Goal: Information Seeking & Learning: Learn about a topic

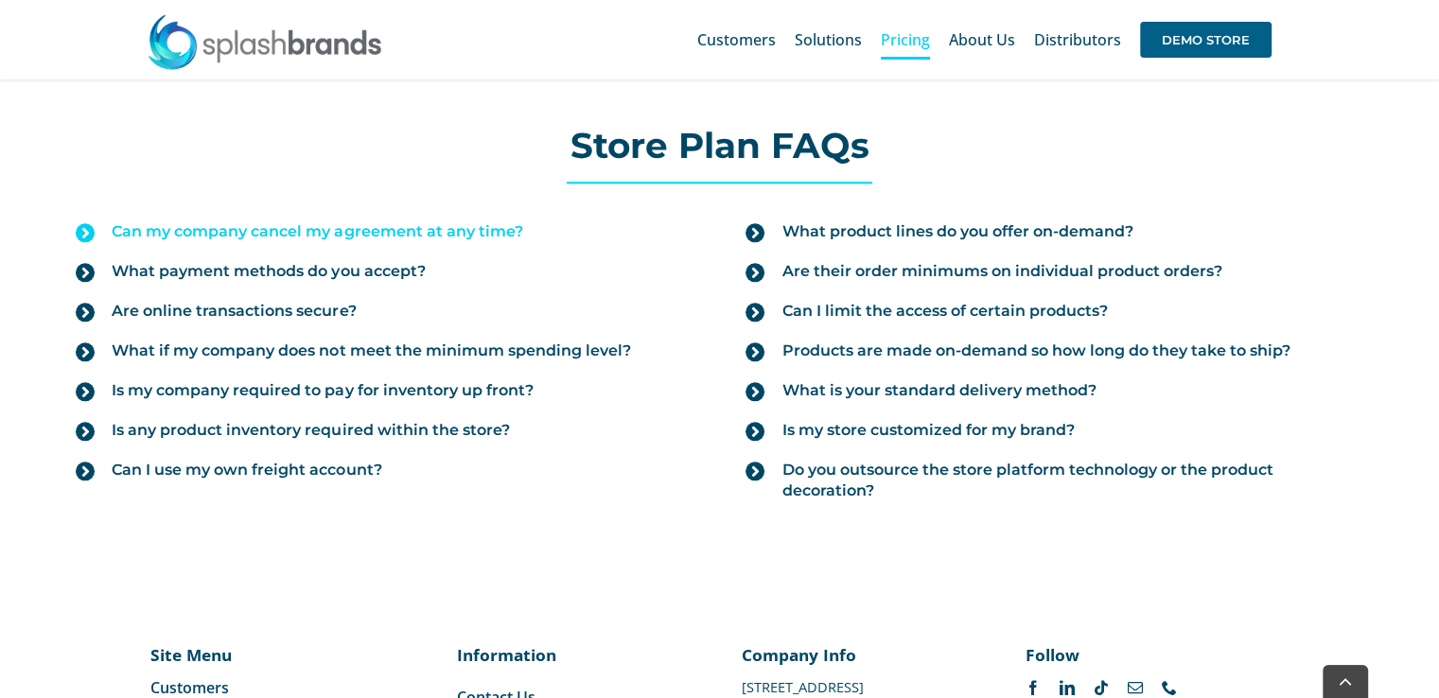
click at [226, 223] on span "Can my company cancel my agreement at any time?" at bounding box center [317, 231] width 411 height 21
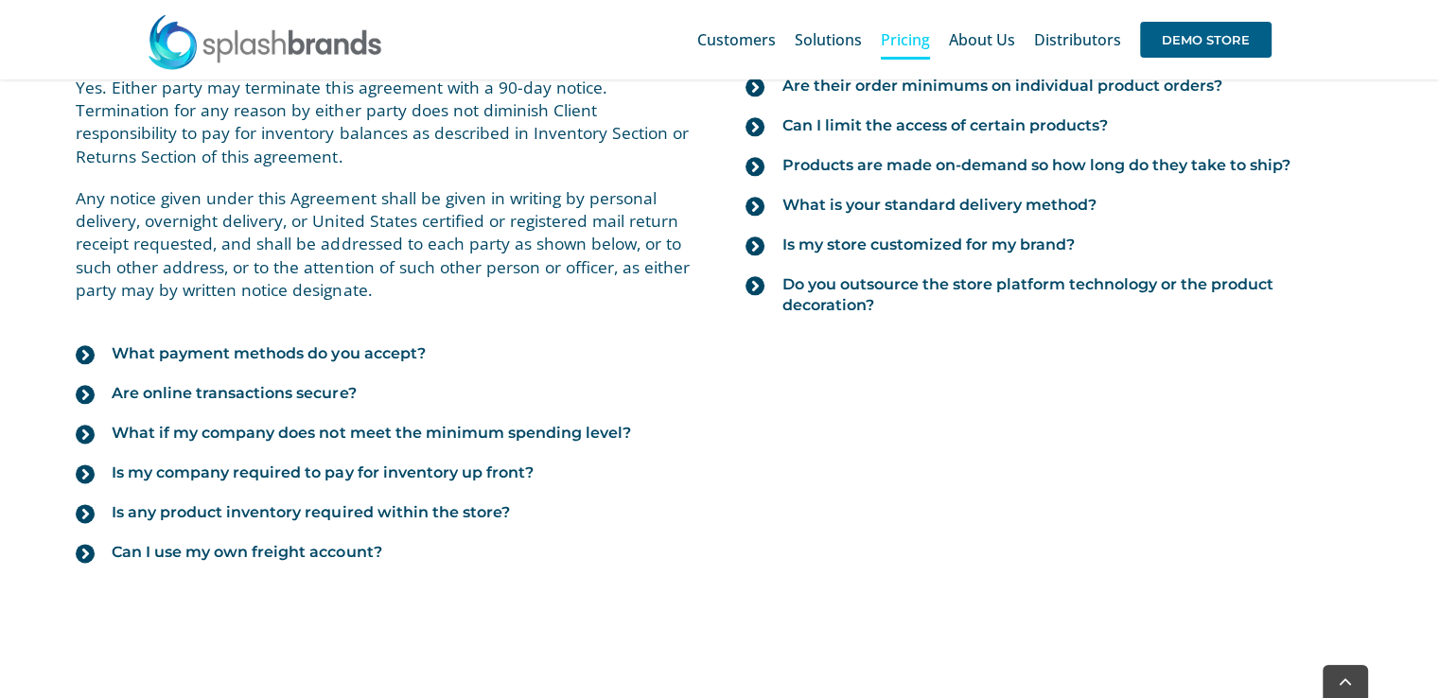
scroll to position [2271, 0]
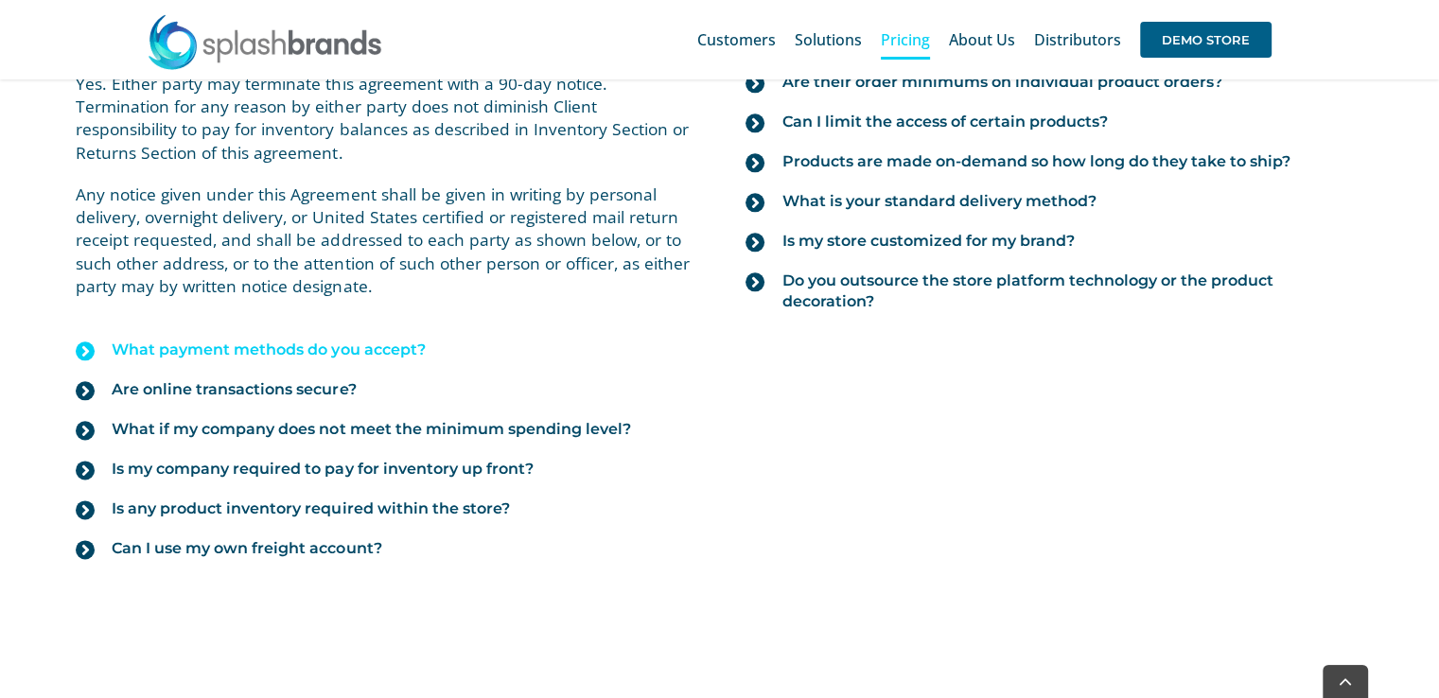
click at [208, 340] on span "What payment methods do you accept?" at bounding box center [268, 350] width 313 height 21
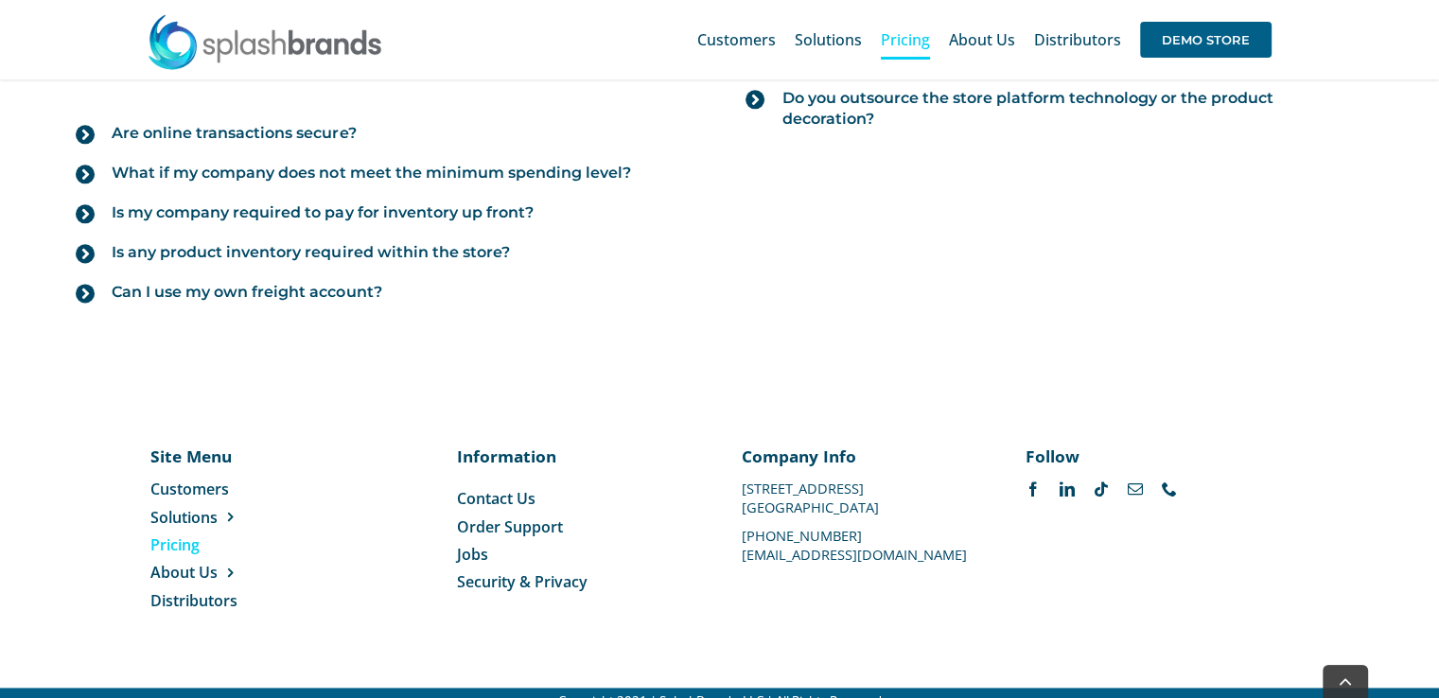
scroll to position [2461, 0]
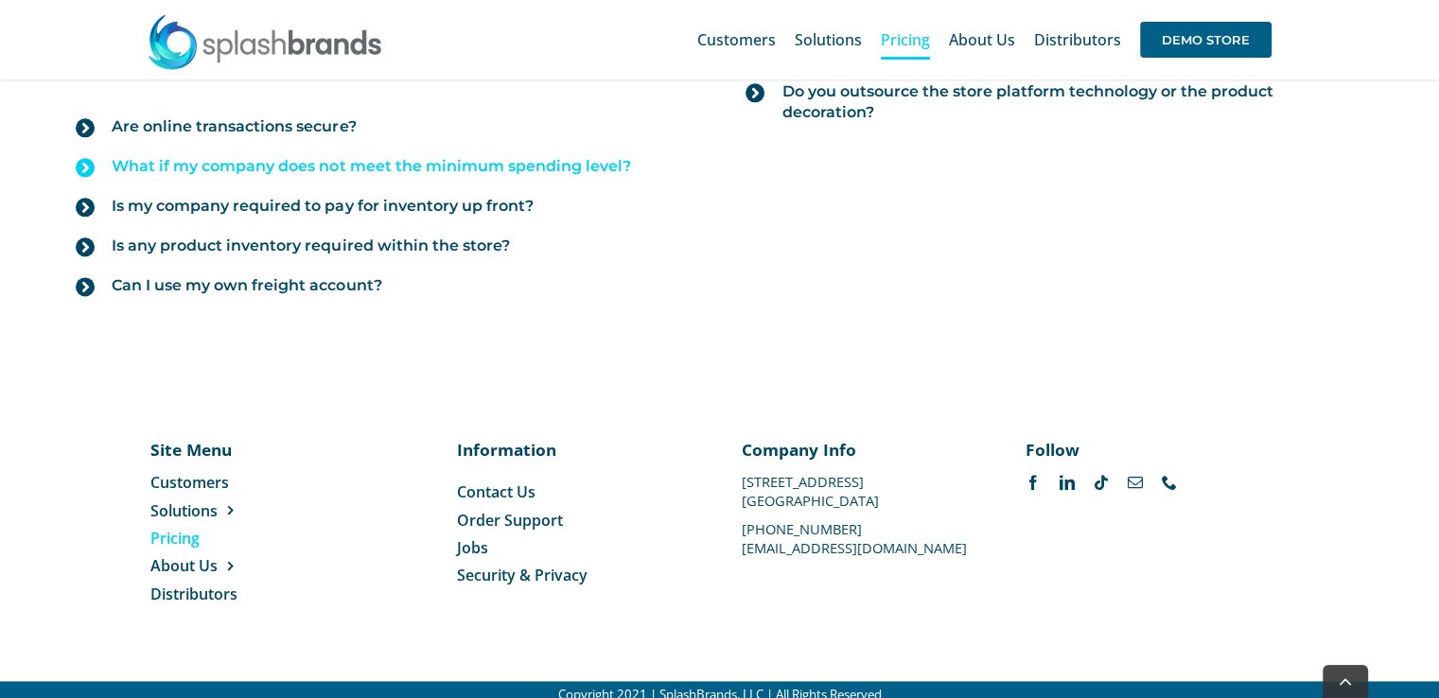
click at [258, 168] on span "What if my company does not meet the minimum spending level?" at bounding box center [371, 166] width 519 height 21
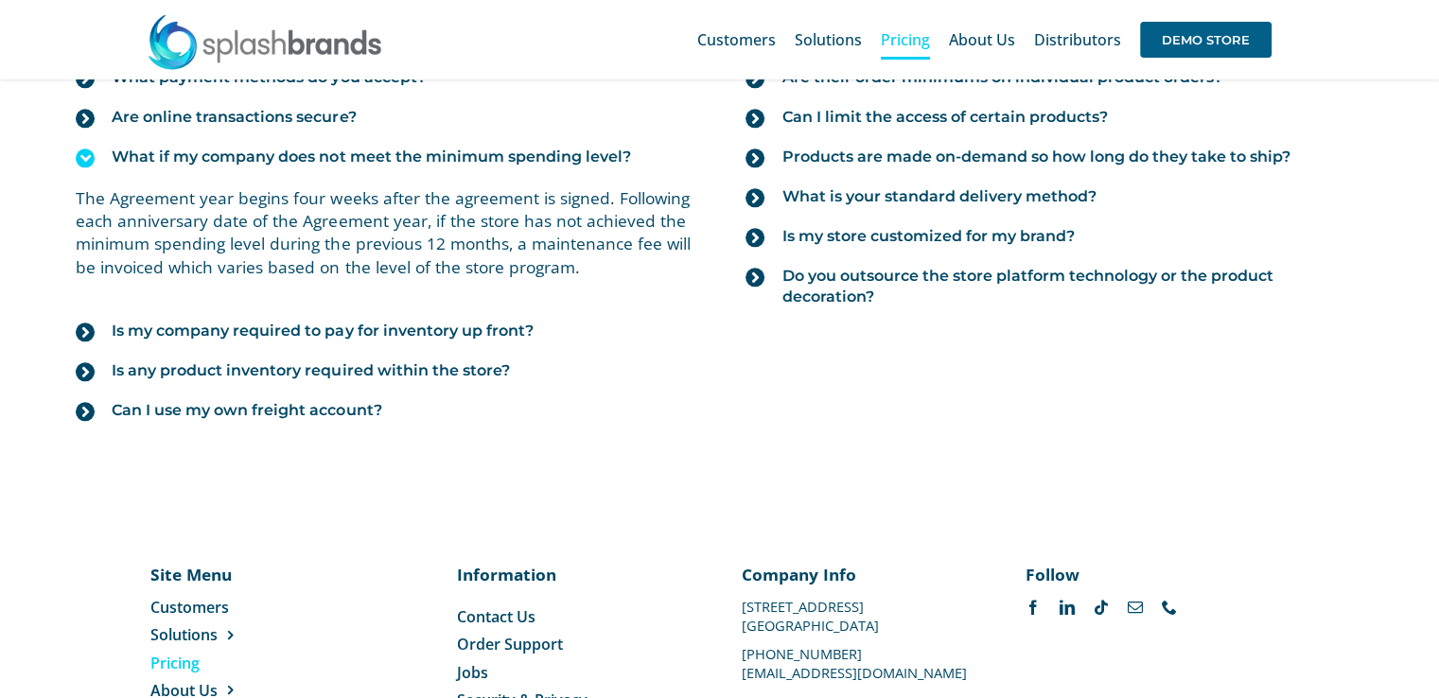
scroll to position [2179, 0]
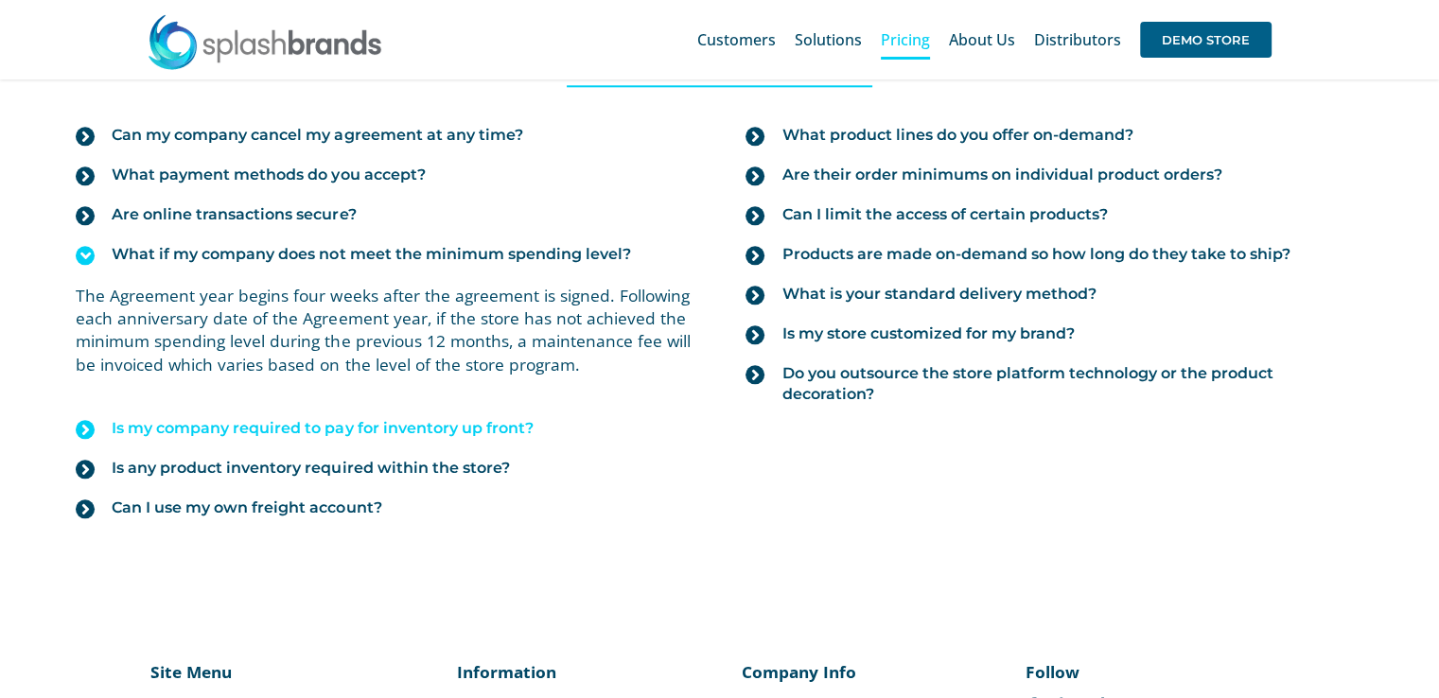
click at [289, 431] on span "Is my company required to pay for inventory up front?" at bounding box center [322, 428] width 421 height 21
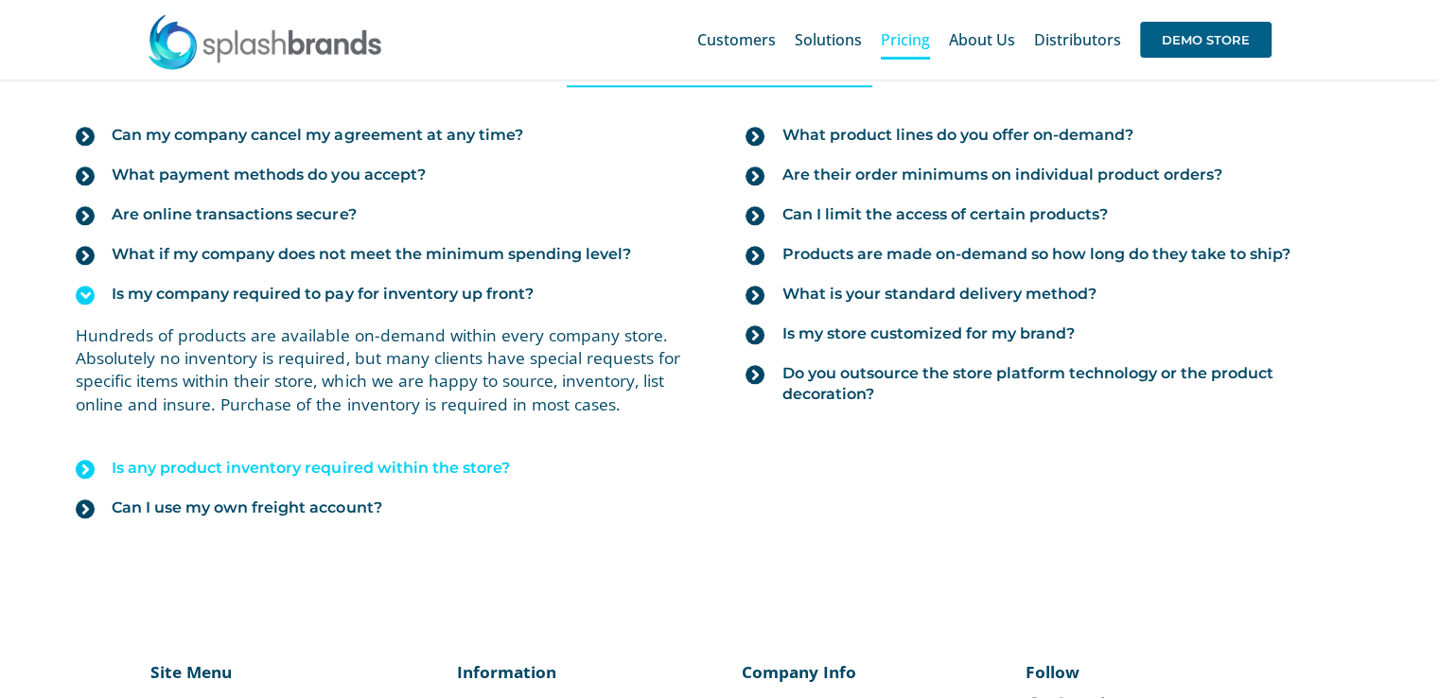
click at [171, 458] on span "Is any product inventory required within the store?" at bounding box center [310, 468] width 397 height 21
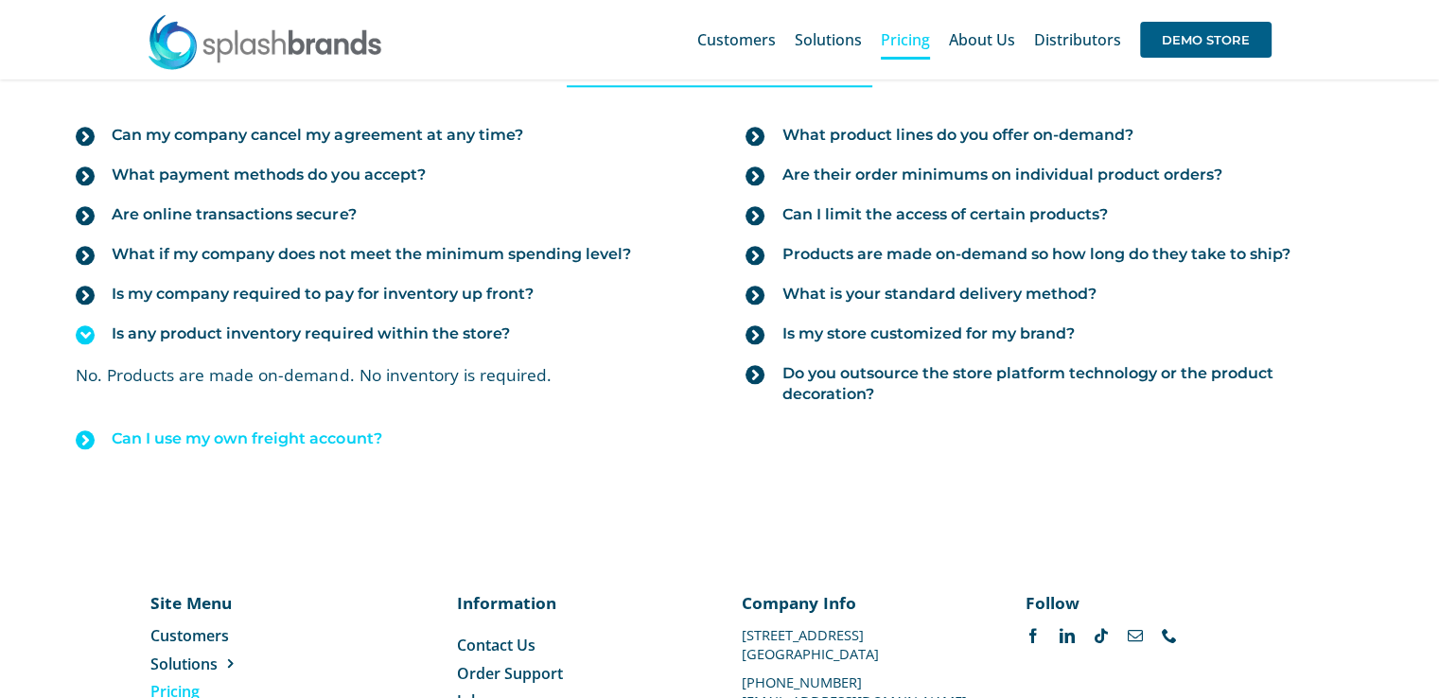
click at [175, 435] on span "Can I use my own freight account?" at bounding box center [247, 439] width 270 height 21
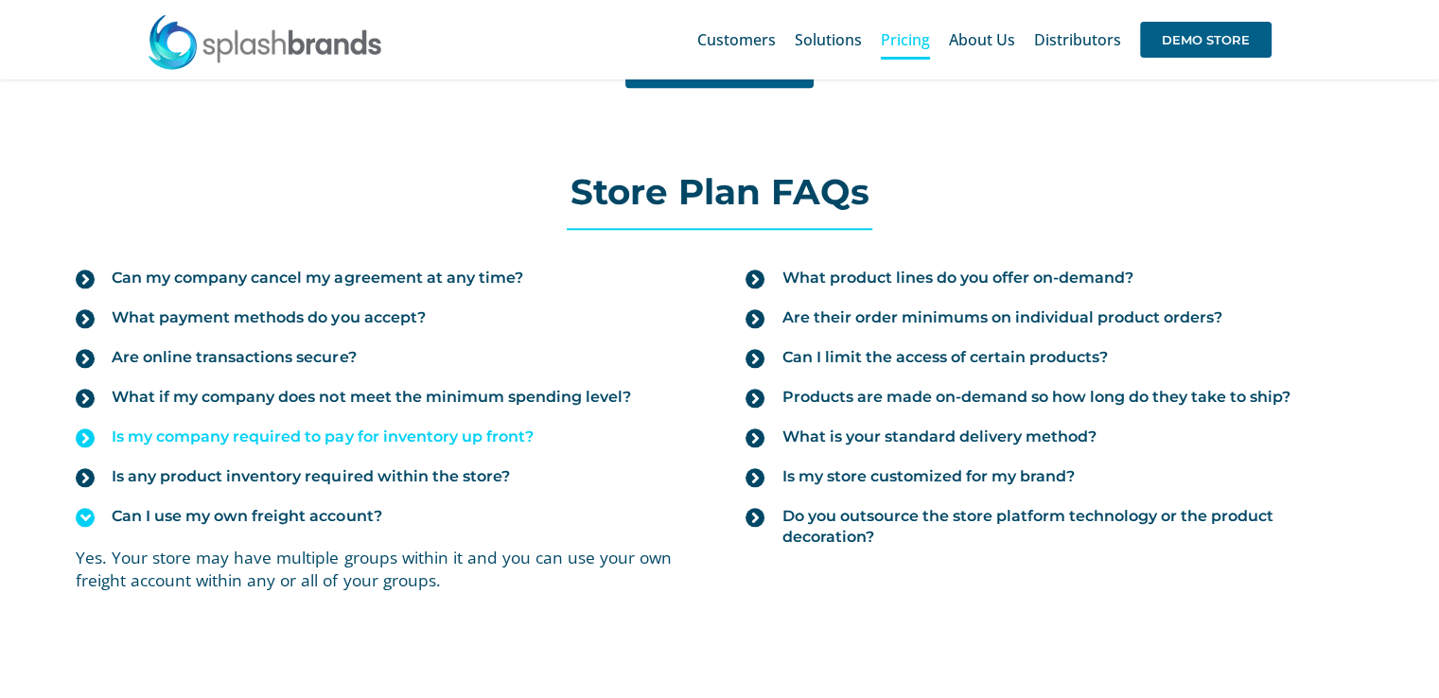
scroll to position [1989, 0]
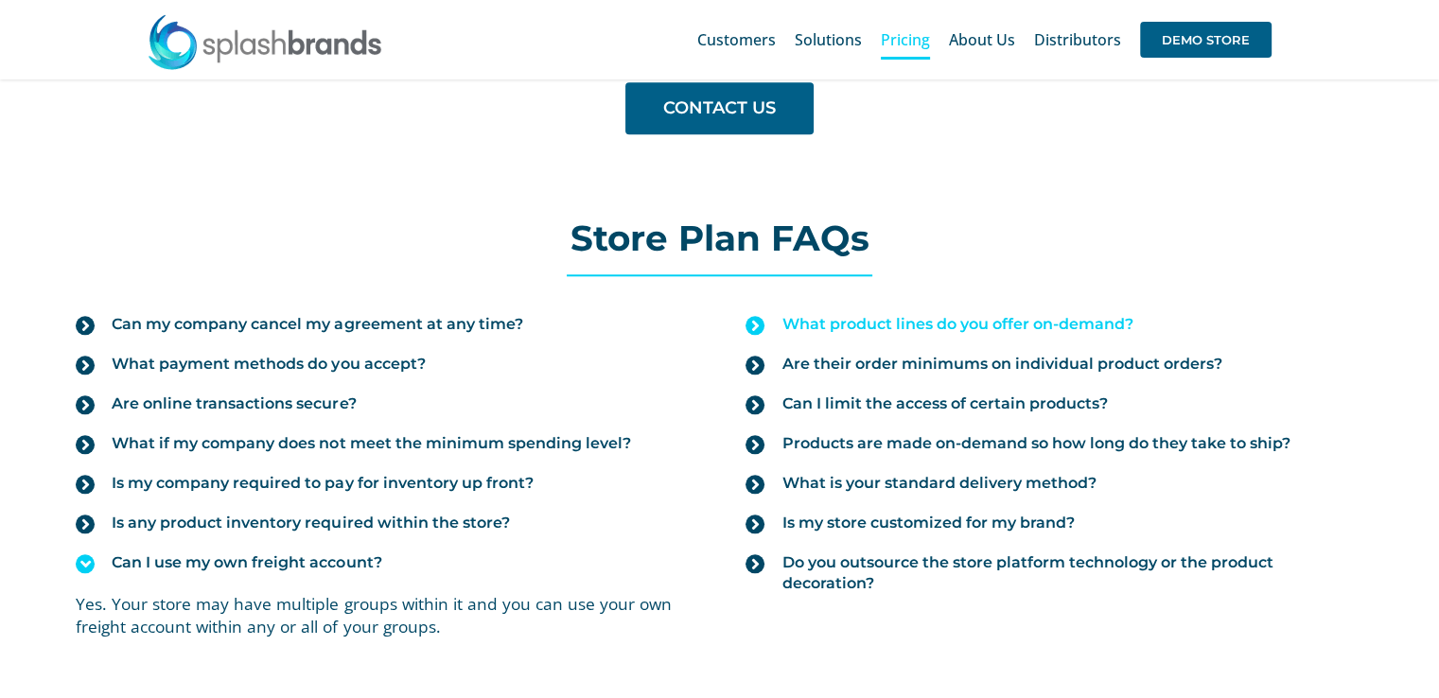
click at [1058, 319] on span "What product lines do you offer on-demand?" at bounding box center [957, 324] width 351 height 21
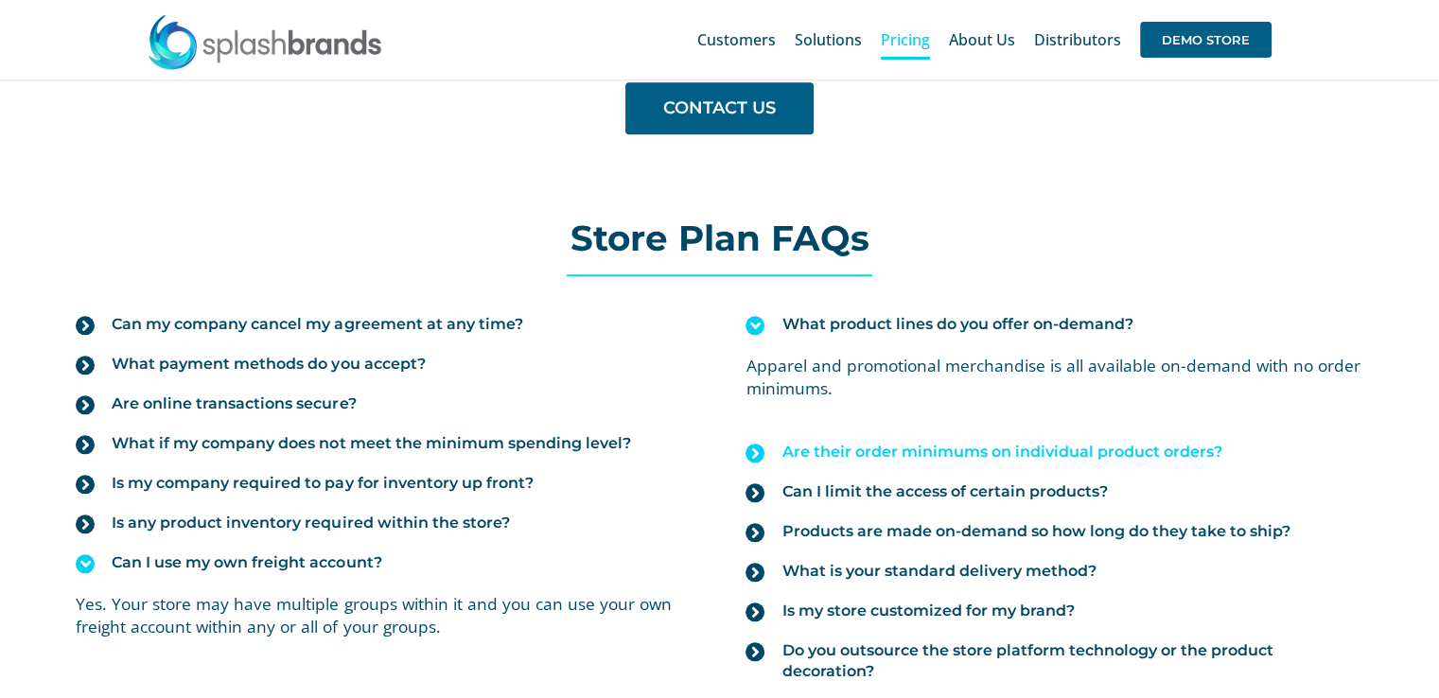
click at [890, 455] on span "Are their order minimums on individual product orders?" at bounding box center [1002, 452] width 440 height 21
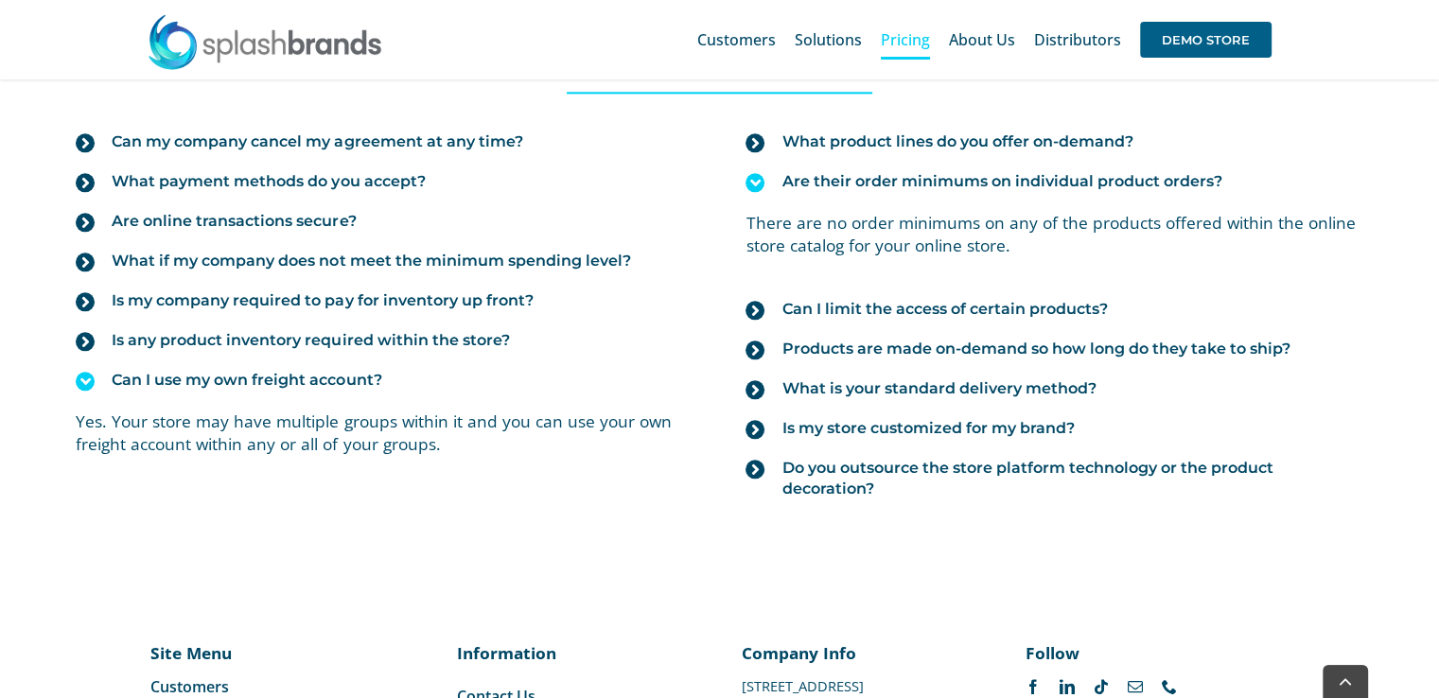
scroll to position [2179, 0]
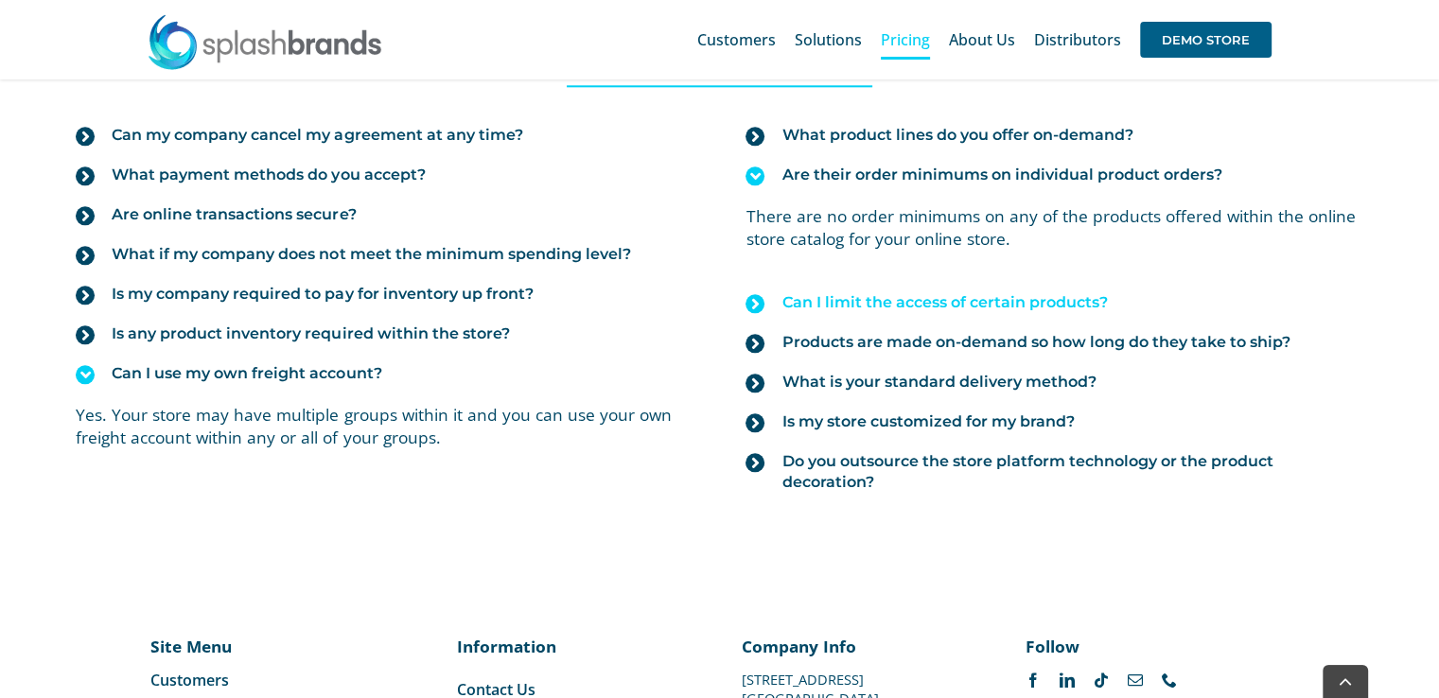
click at [936, 299] on span "Can I limit the access of certain products?" at bounding box center [945, 302] width 326 height 21
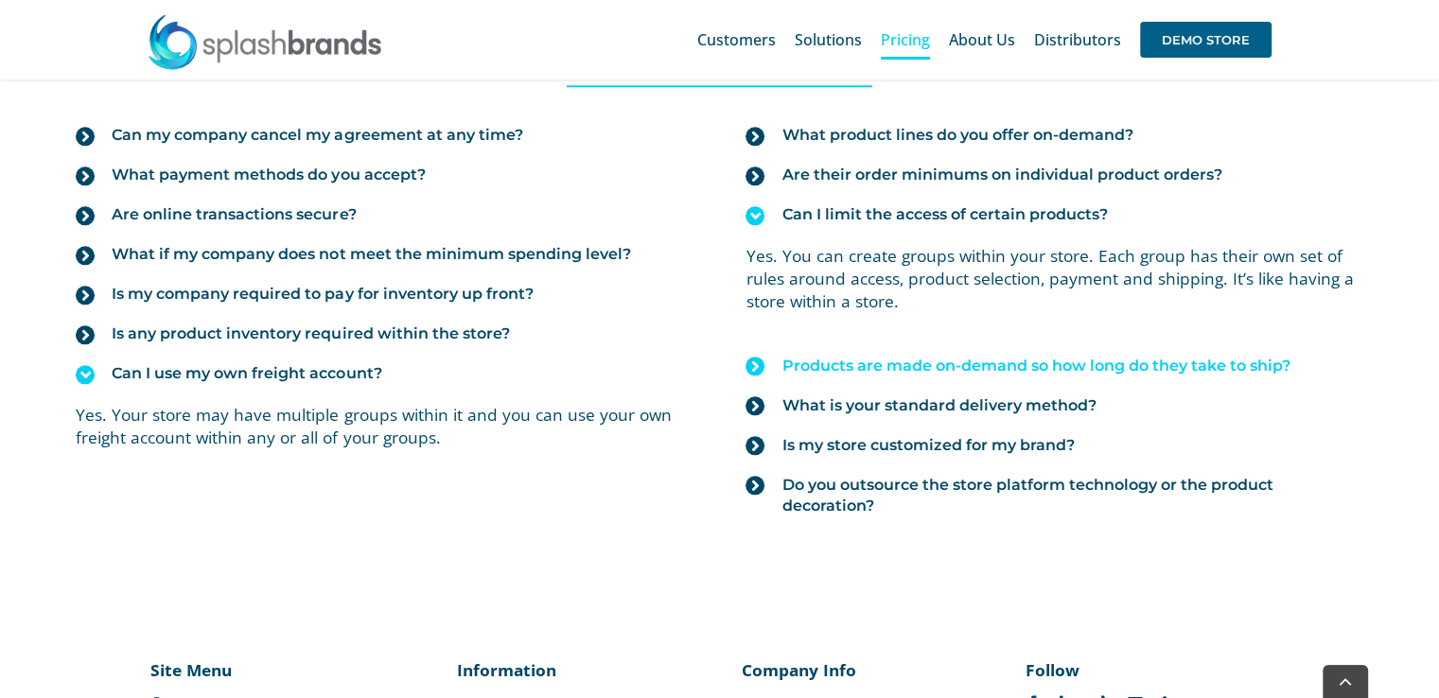
click at [943, 357] on span "Products are made on-demand so how long do they take to ship?" at bounding box center [1036, 366] width 508 height 21
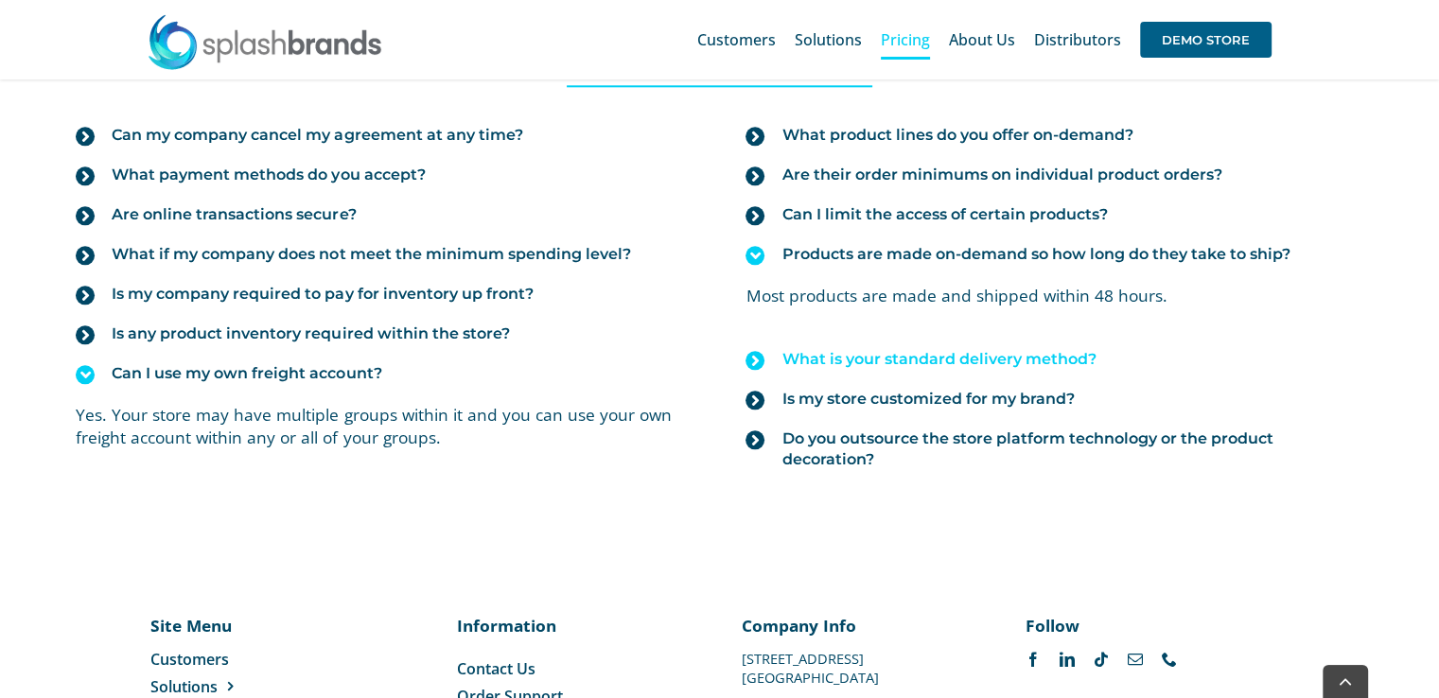
click at [944, 349] on span "What is your standard delivery method?" at bounding box center [939, 359] width 314 height 21
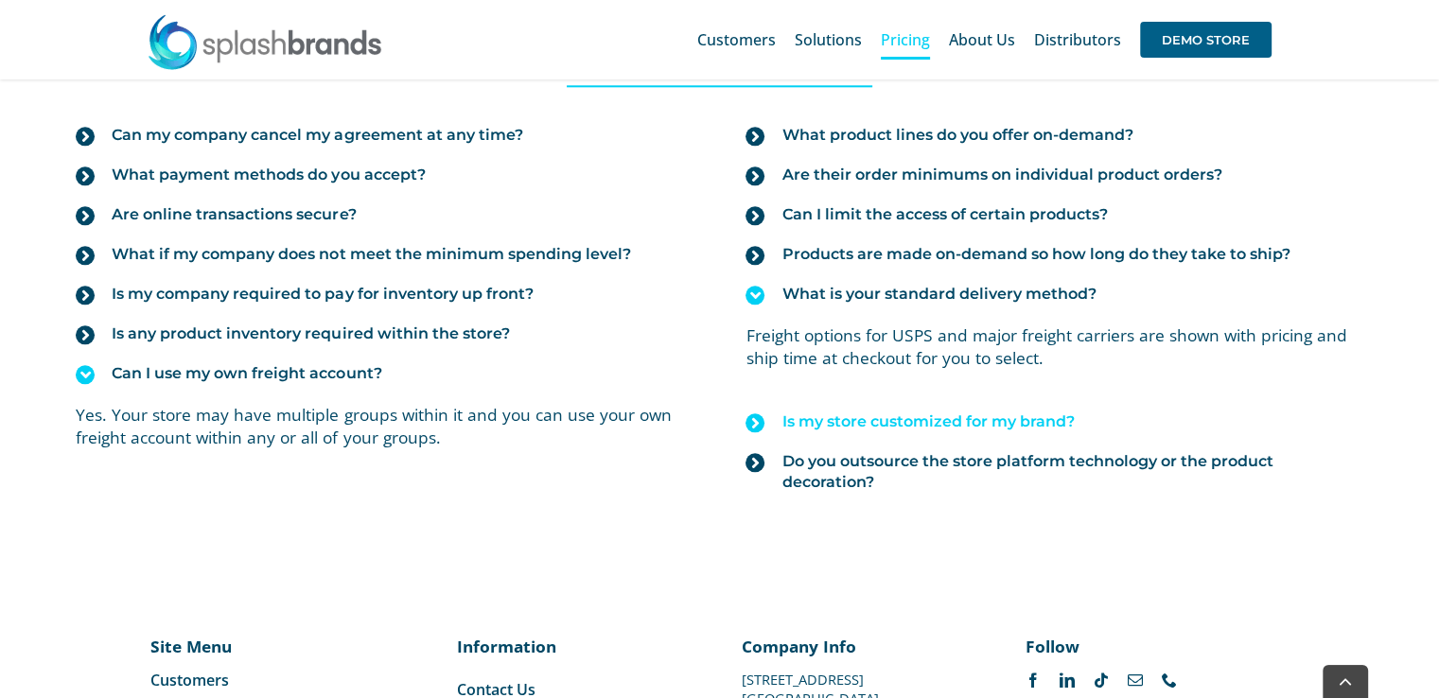
click at [984, 403] on link "Is my store customized for my brand?" at bounding box center [1054, 422] width 617 height 40
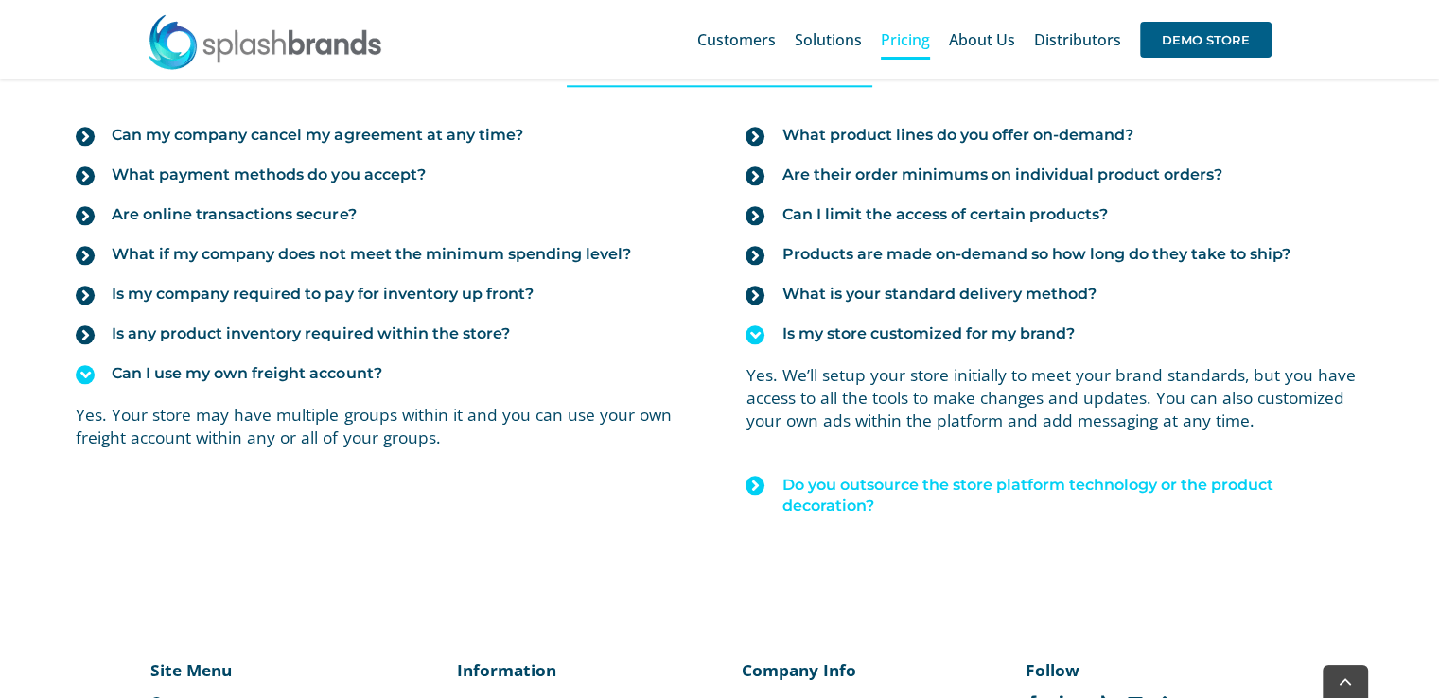
click at [1107, 493] on span "Do you outsource the store platform technology or the product decoration?" at bounding box center [1072, 496] width 581 height 42
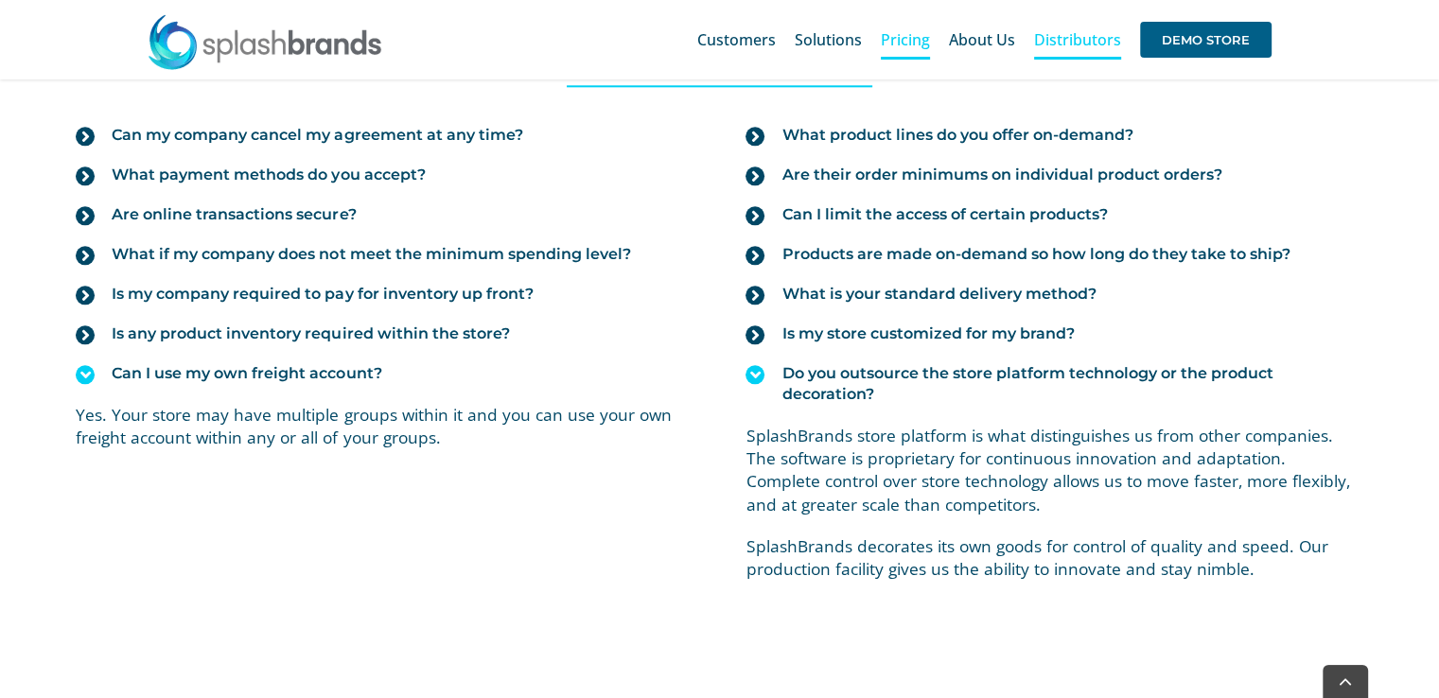
click at [1060, 46] on span "Distributors" at bounding box center [1077, 39] width 87 height 15
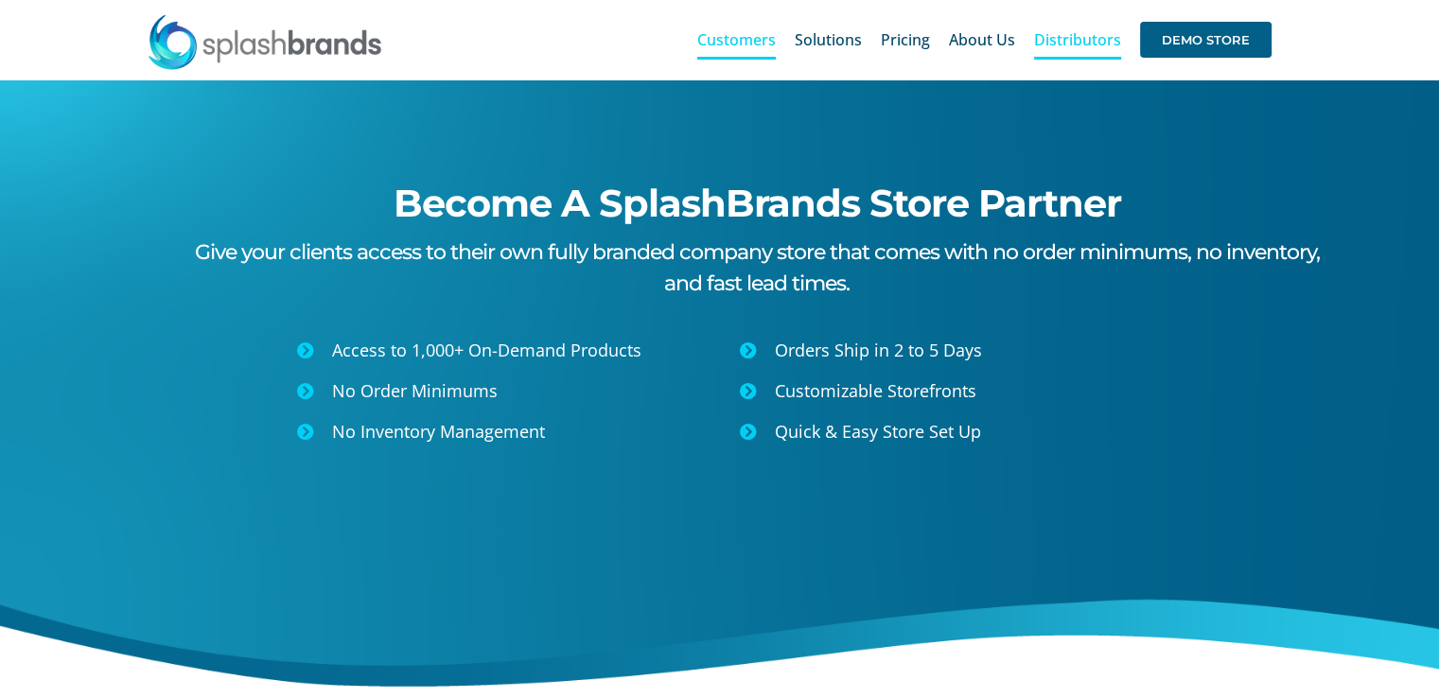
click at [751, 38] on span "Customers" at bounding box center [736, 39] width 79 height 15
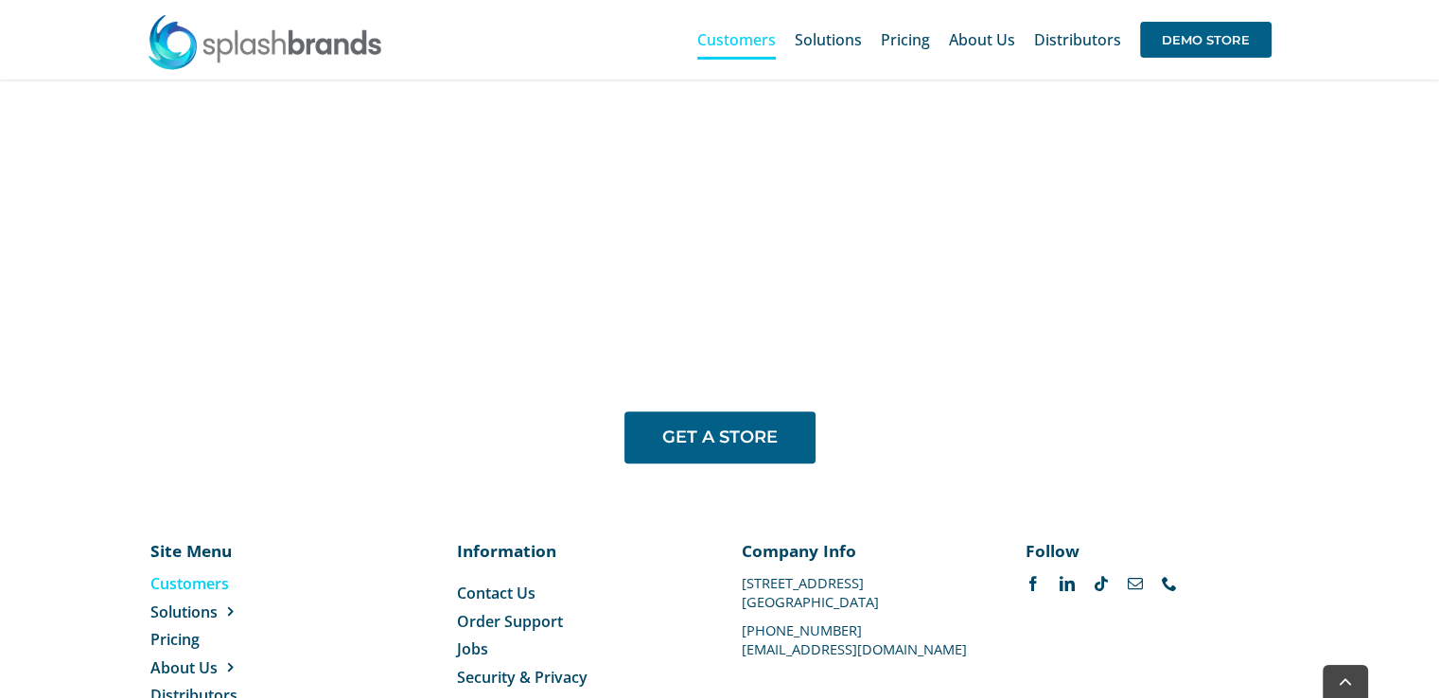
scroll to position [1575, 0]
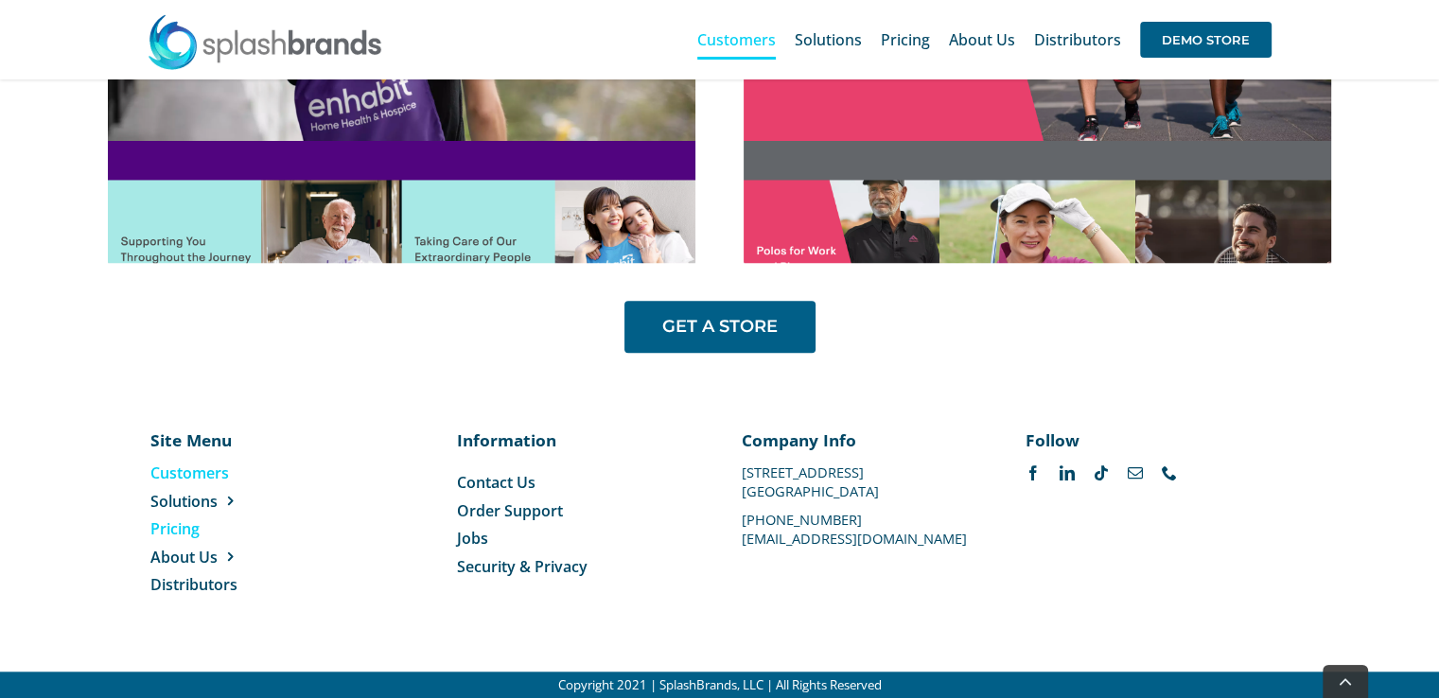
click at [166, 532] on span "Pricing" at bounding box center [174, 529] width 49 height 21
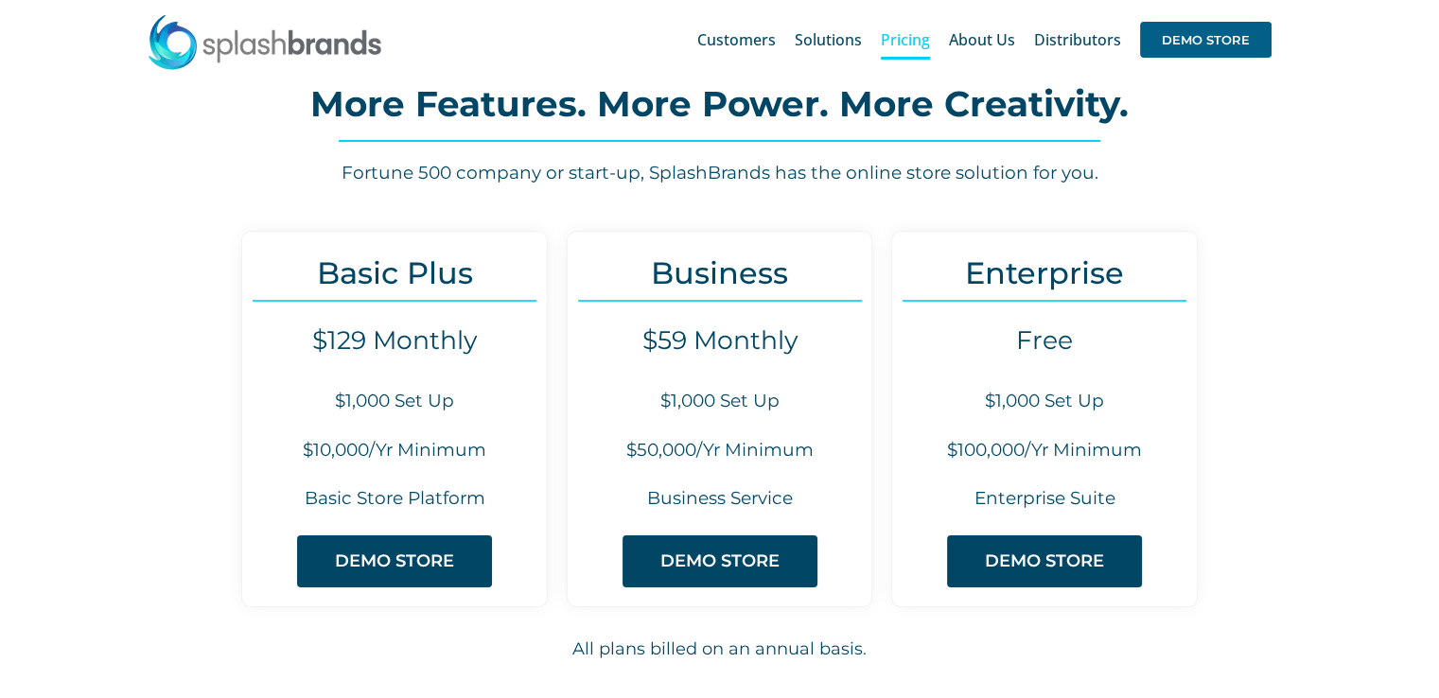
scroll to position [189, 0]
